Goal: Task Accomplishment & Management: Complete application form

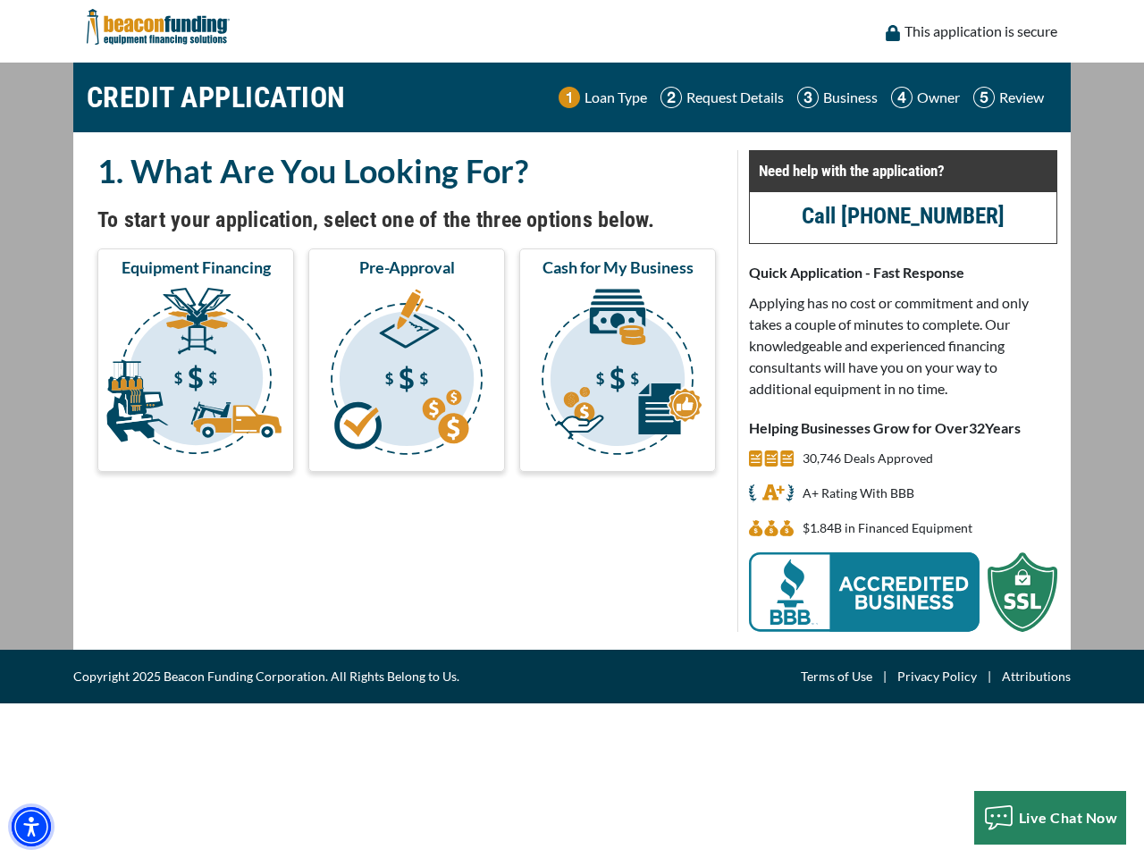
click at [31, 826] on img "Accessibility Menu" at bounding box center [31, 826] width 39 height 39
click at [196, 374] on body "Skip to main content Enable accessibility for low vision Open the accessibility…" at bounding box center [572, 429] width 1144 height 858
click at [407, 374] on body "Skip to main content Enable accessibility for low vision Open the accessibility…" at bounding box center [572, 429] width 1144 height 858
click at [617, 374] on body "Skip to main content Enable accessibility for low vision Open the accessibility…" at bounding box center [572, 429] width 1144 height 858
click at [1050, 817] on body "Skip to main content Enable accessibility for low vision Open the accessibility…" at bounding box center [572, 429] width 1144 height 858
